Goal: Find contact information: Obtain details needed to contact an individual or organization

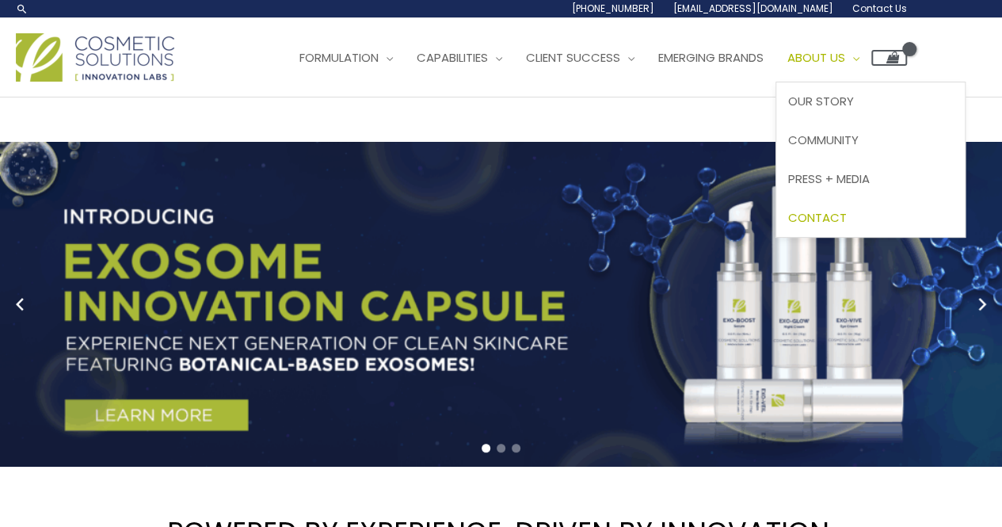
click at [847, 224] on span "Contact" at bounding box center [817, 217] width 59 height 17
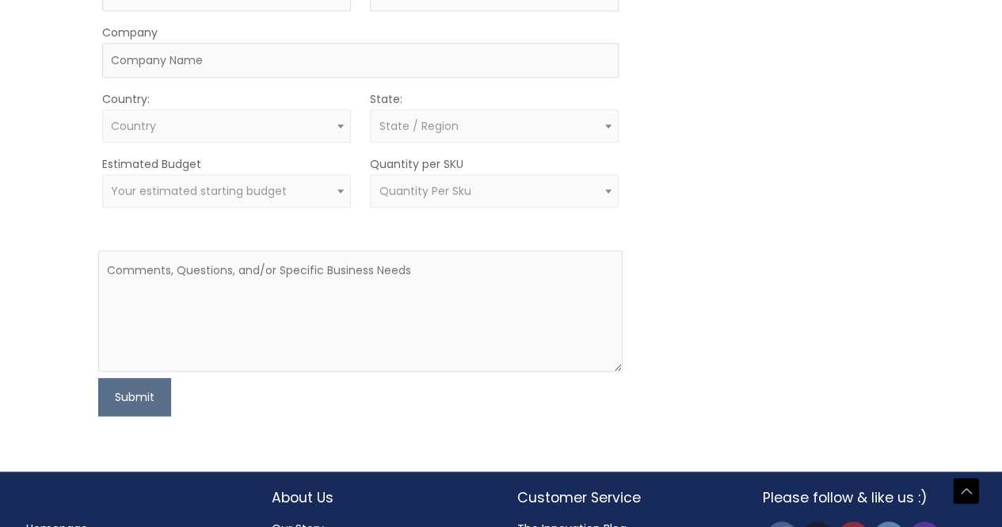
scroll to position [590, 0]
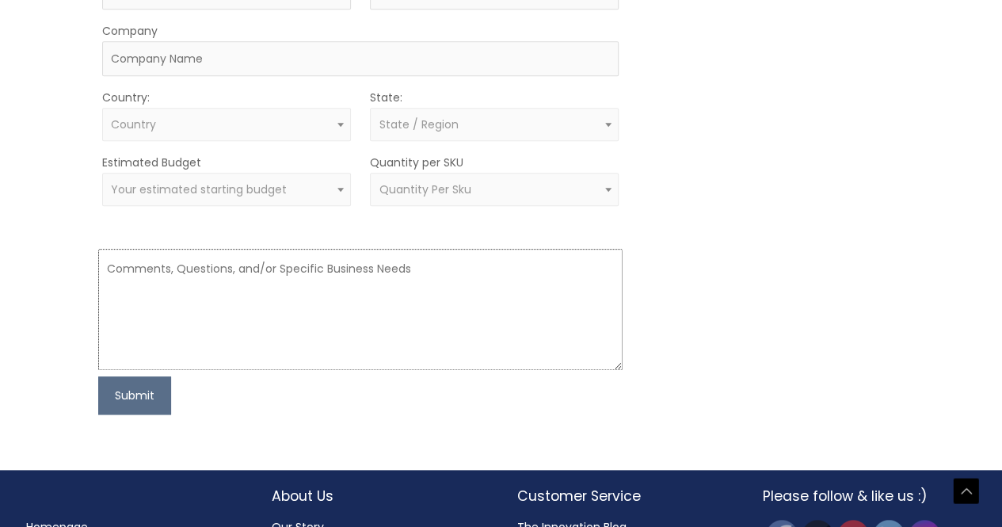
click at [431, 276] on textarea at bounding box center [360, 309] width 524 height 121
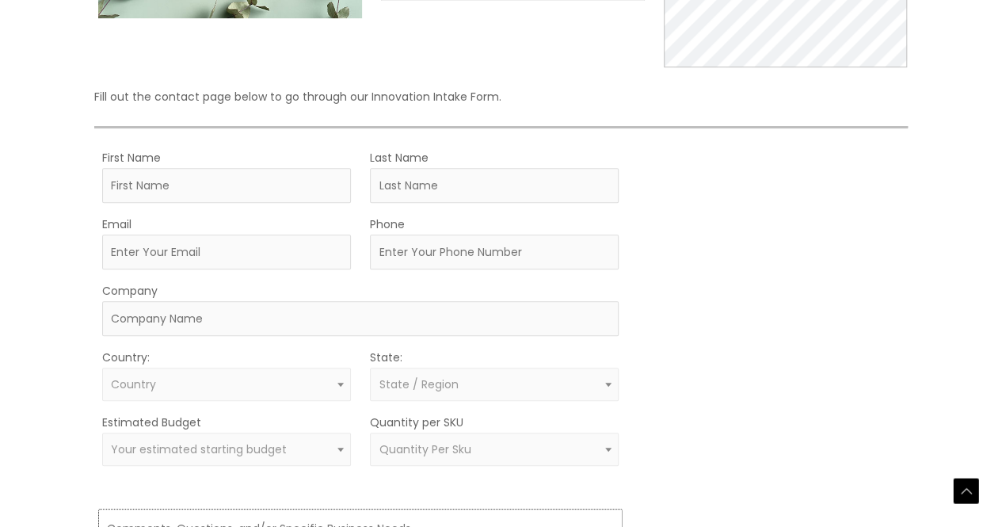
scroll to position [0, 0]
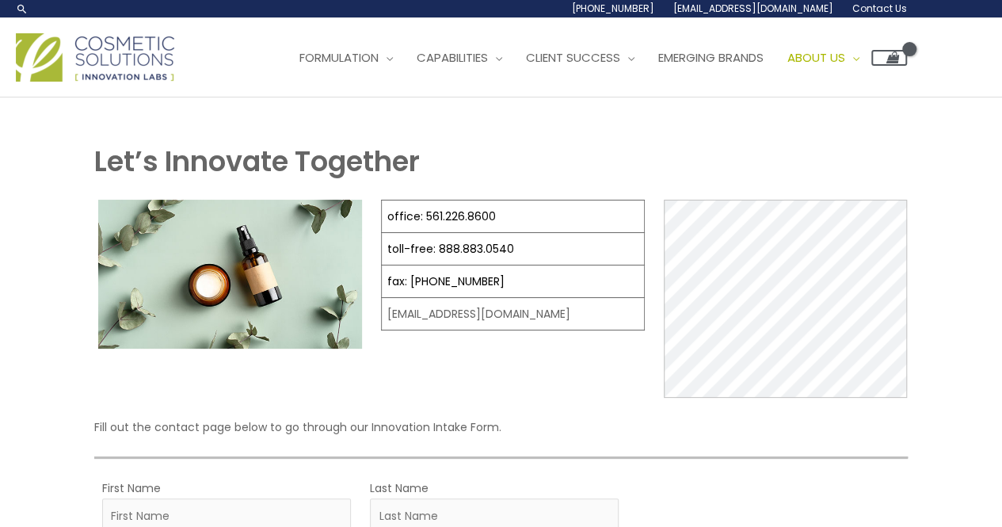
click at [845, 51] on span "About Us" at bounding box center [816, 57] width 58 height 17
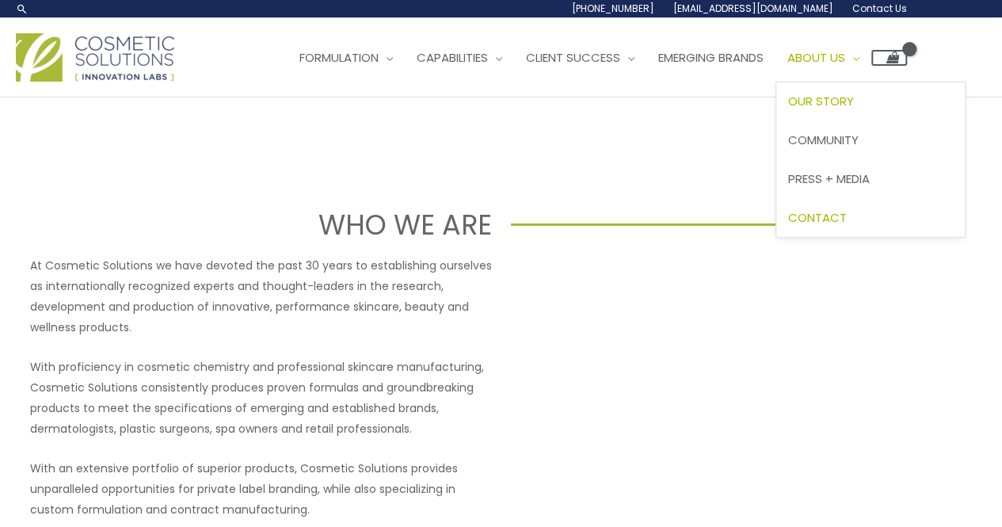
click at [847, 224] on span "Contact" at bounding box center [817, 217] width 59 height 17
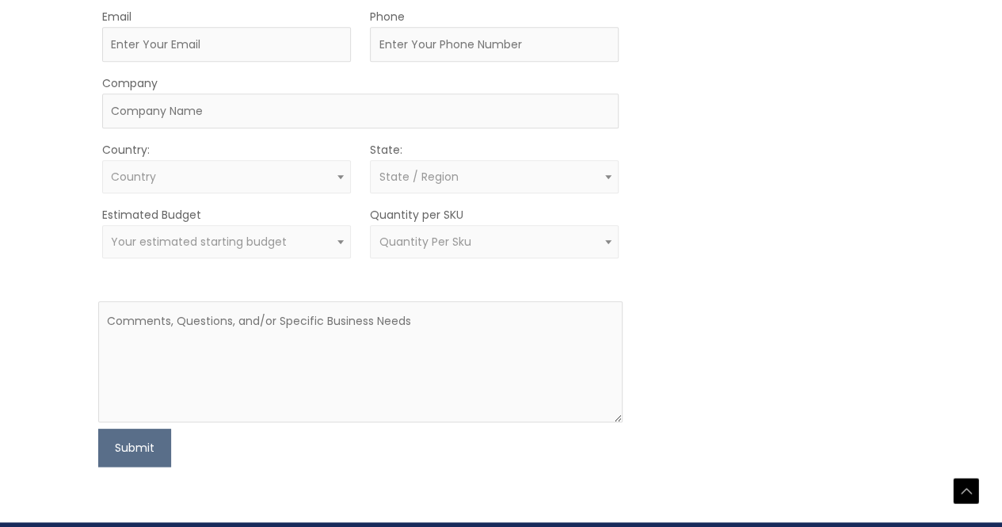
scroll to position [538, 0]
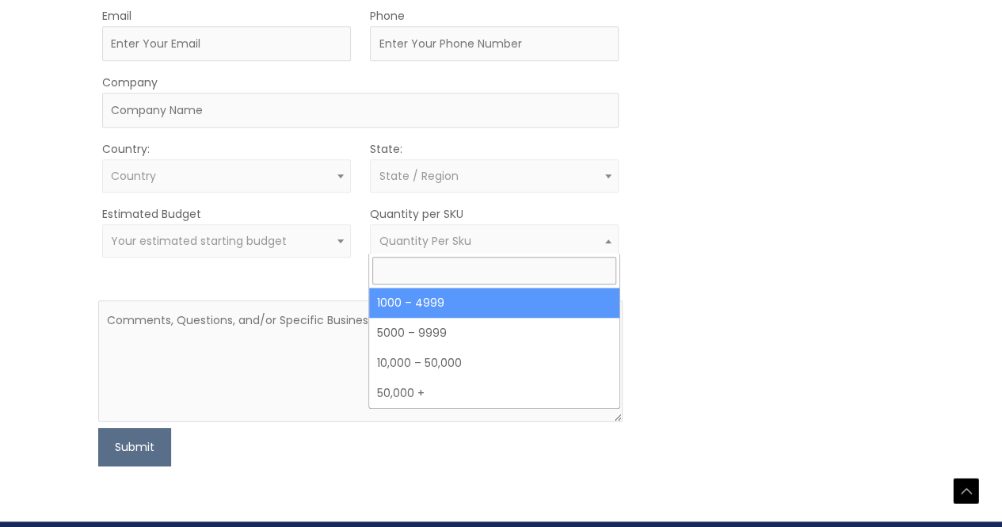
click at [478, 253] on span "Quantity Per Sku" at bounding box center [494, 240] width 249 height 33
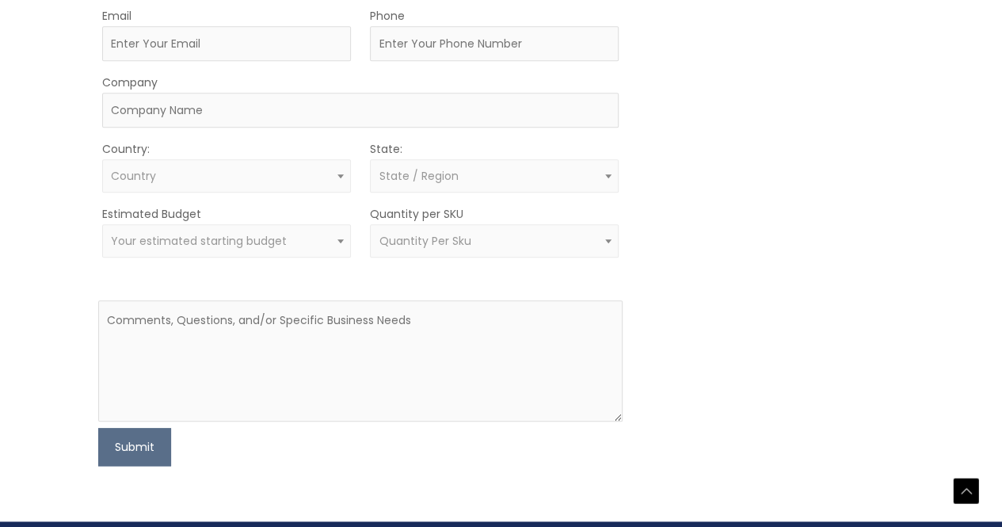
click at [707, 283] on div "MOQ TRIGGER STEP 2 TRIGGER" at bounding box center [772, 202] width 262 height 527
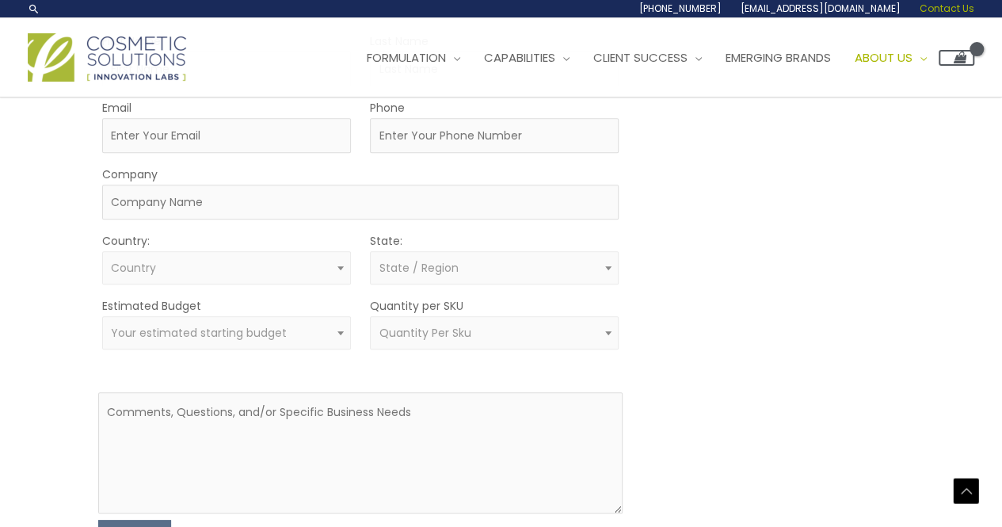
scroll to position [426, 0]
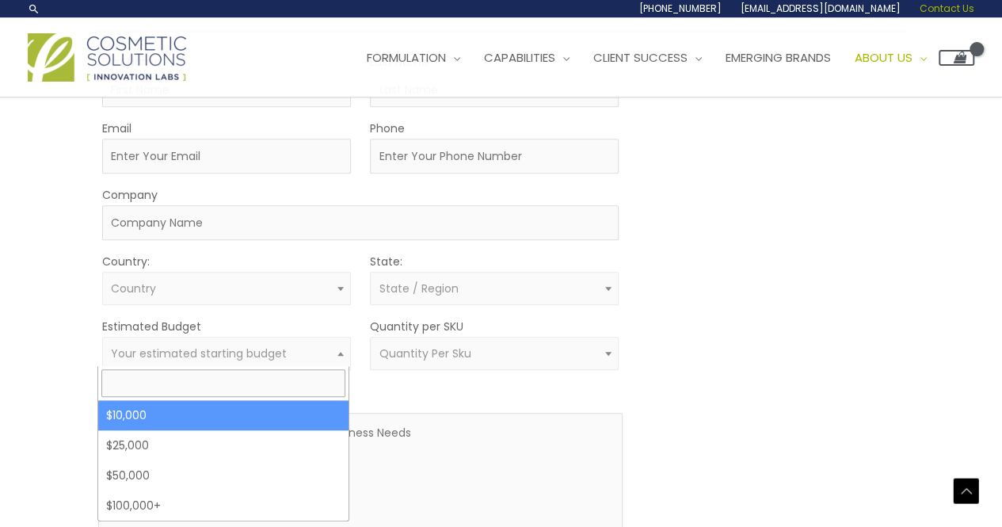
click at [317, 366] on body "Skip to content Search... 1.888.883.0540 info@naturalskincare.com Contact Us Ma…" at bounding box center [501, 176] width 1002 height 1204
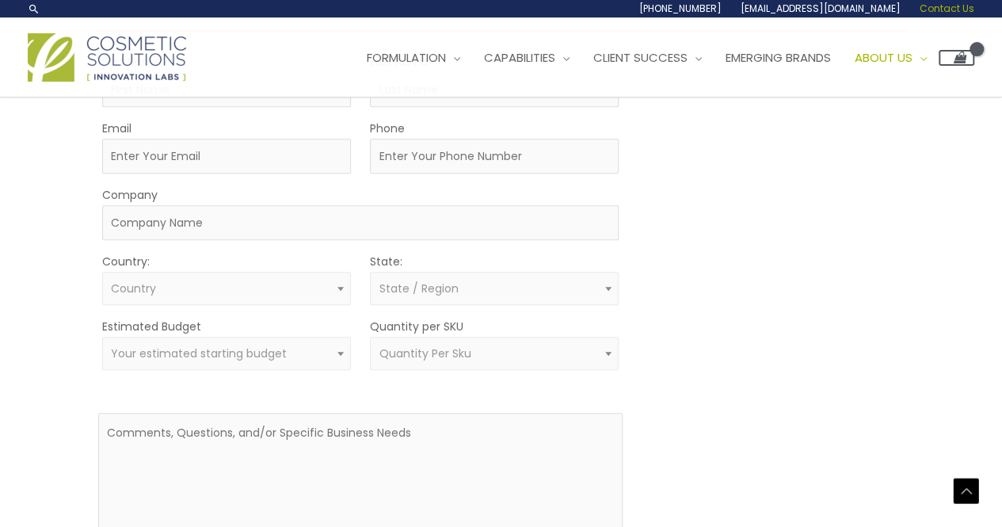
click at [74, 299] on div "Let’s Innovate Together office: 561.226.8600 toll-free: 888.883.0540 fax: 561.2…" at bounding box center [501, 152] width 950 height 873
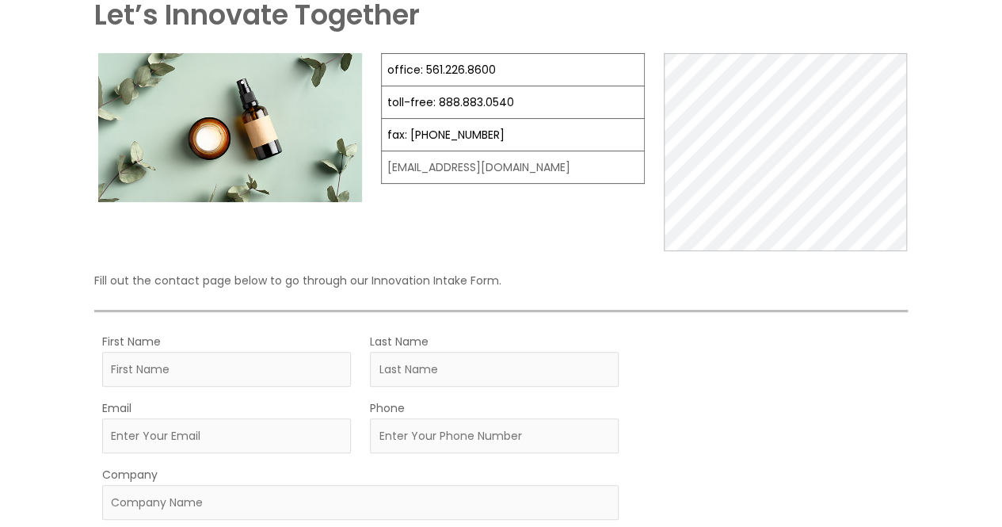
scroll to position [0, 0]
